Goal: Information Seeking & Learning: Learn about a topic

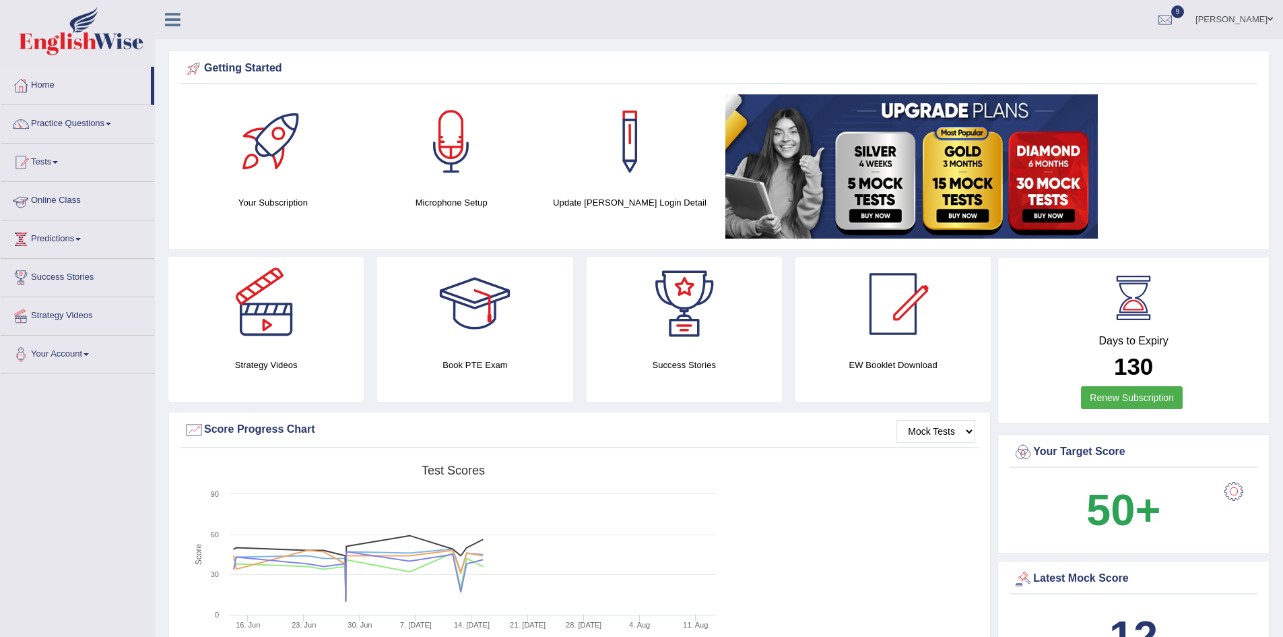
click at [49, 196] on link "Online Class" at bounding box center [78, 199] width 154 height 34
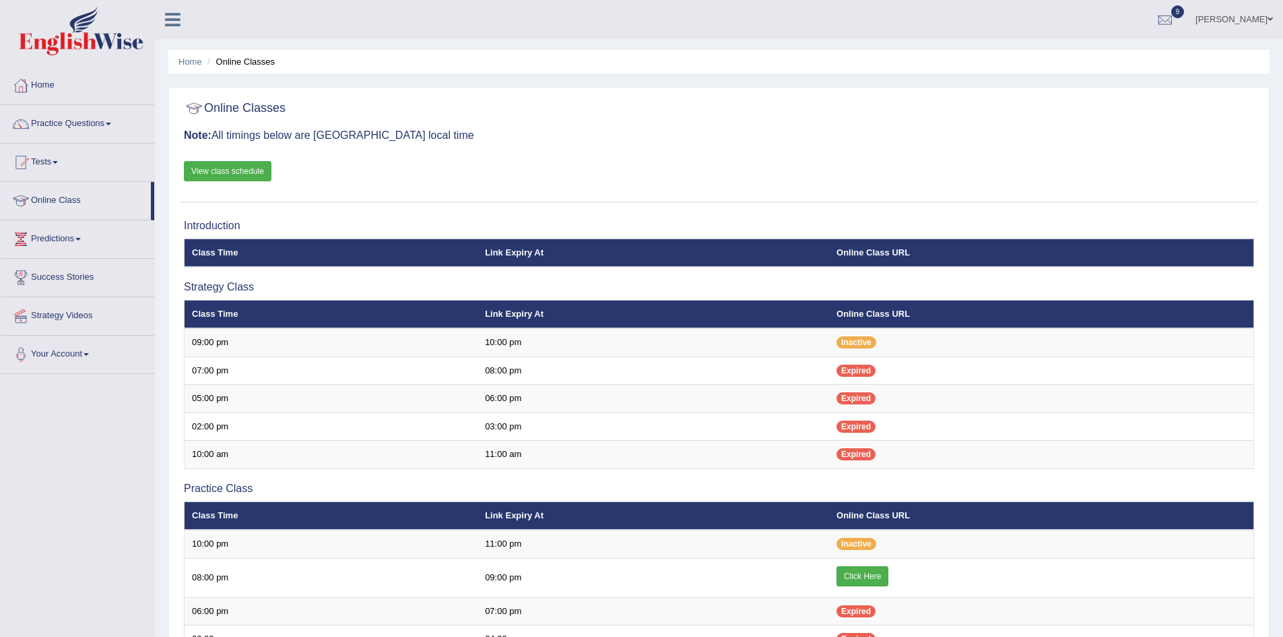
click at [976, 279] on div "Introduction Class Time Link Expiry At Online Class URL Strategy Class Class Ti…" at bounding box center [719, 548] width 1077 height 670
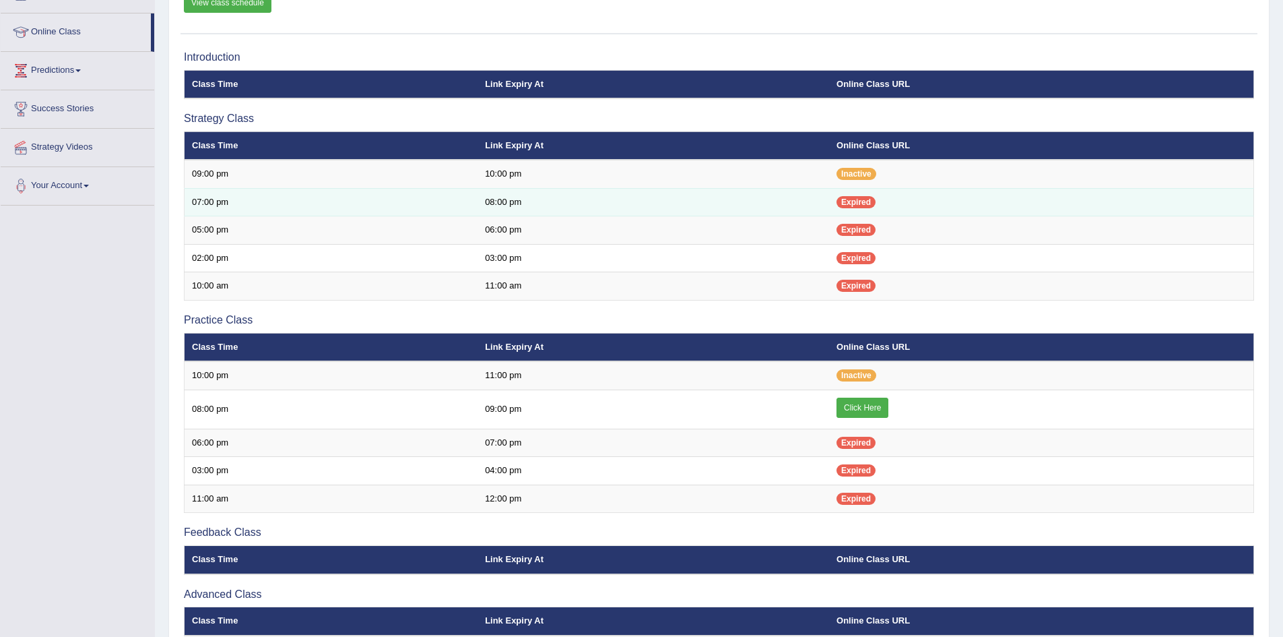
scroll to position [28, 0]
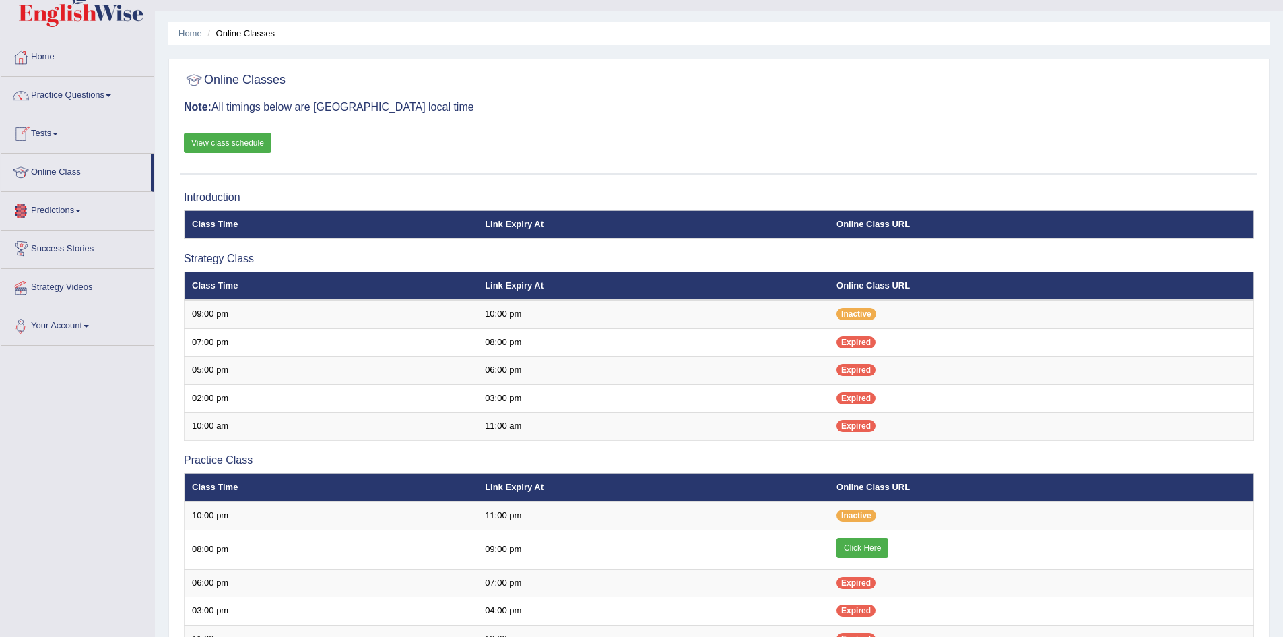
click at [43, 135] on link "Tests" at bounding box center [78, 132] width 154 height 34
click at [56, 556] on div "Toggle navigation Home Practice Questions Speaking Practice Read Aloud Repeat S…" at bounding box center [641, 436] width 1283 height 928
